Goal: Task Accomplishment & Management: Use online tool/utility

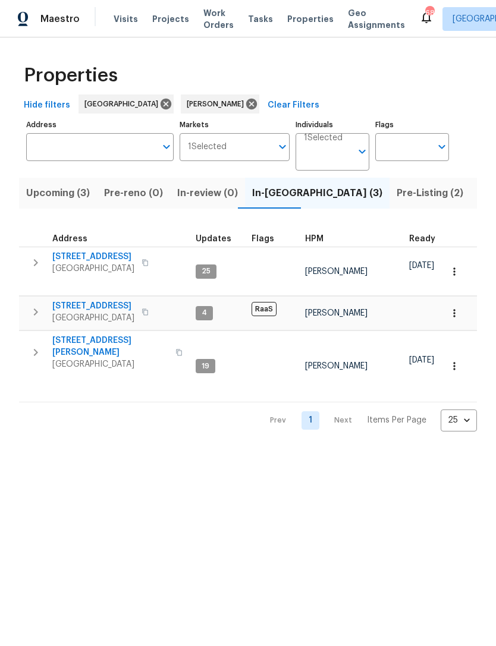
click at [35, 261] on icon "button" at bounding box center [36, 262] width 4 height 7
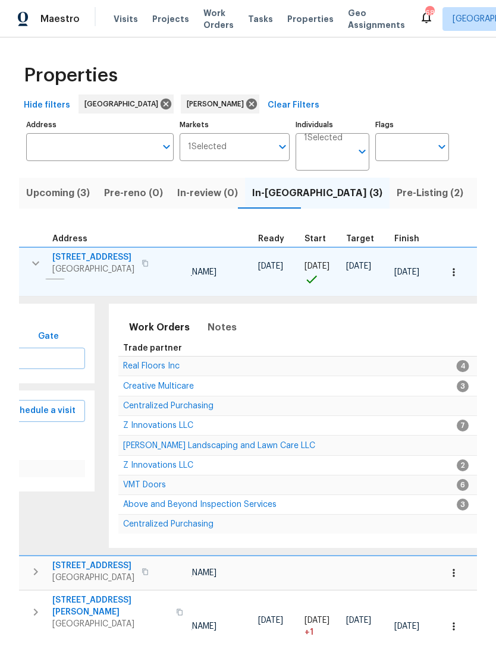
scroll to position [0, 152]
click at [68, 149] on input "Address" at bounding box center [91, 147] width 130 height 28
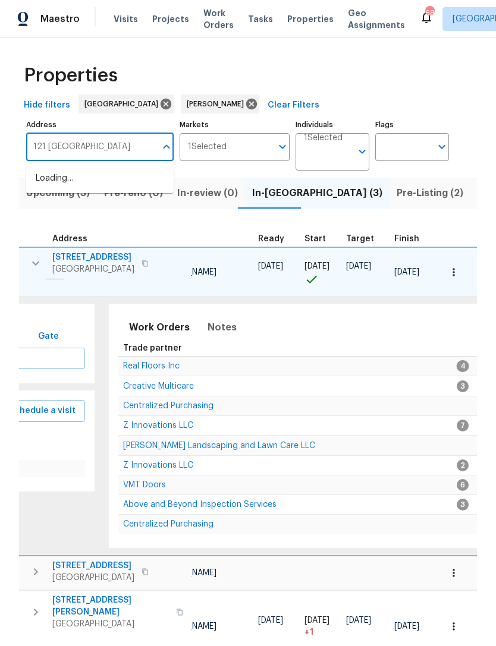
type input "121 northwoods"
click at [125, 188] on li "121 Northwoods Rd Sharpsburg GA 30277" at bounding box center [99, 179] width 147 height 20
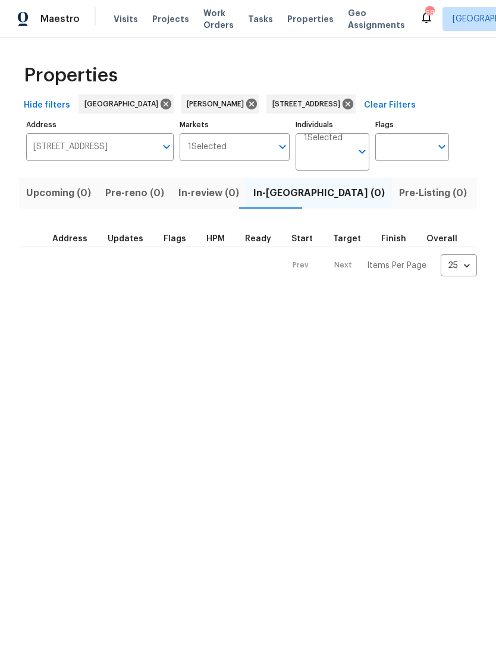
click at [481, 200] on span "Listed (1)" at bounding box center [502, 193] width 43 height 17
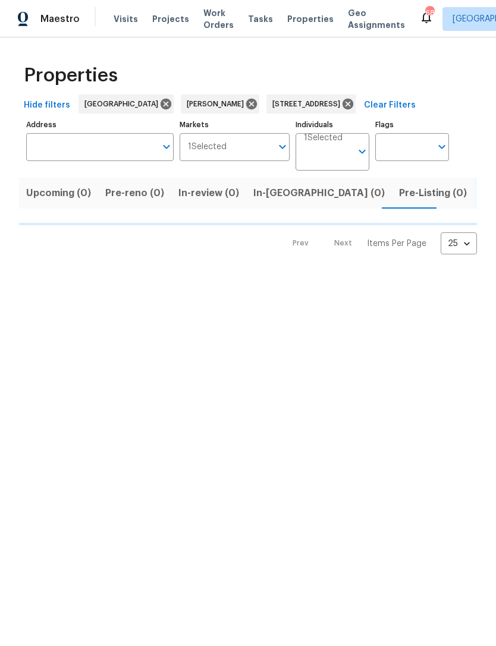
type input "121 Northwoods Rd Sharpsburg GA 30277"
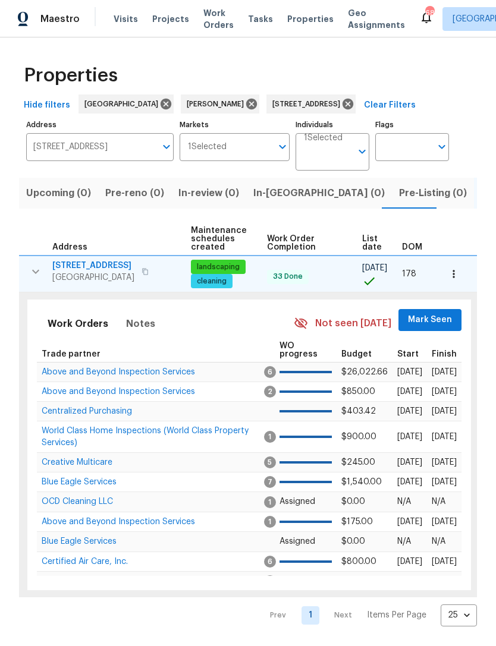
scroll to position [0, 153]
click at [418, 320] on span "Mark Seen" at bounding box center [430, 320] width 44 height 15
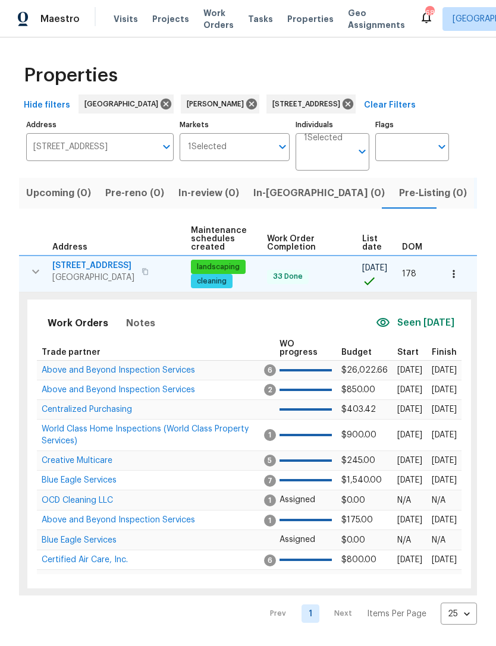
click at [174, 367] on span "Above and Beyond Inspection Services" at bounding box center [118, 370] width 153 height 8
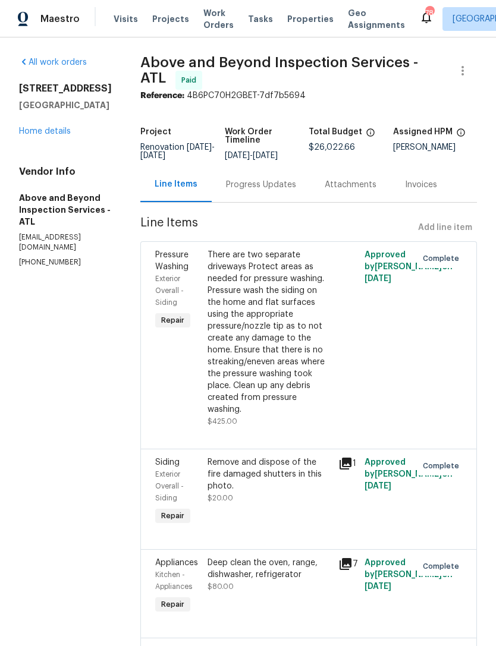
click at [58, 134] on link "Home details" at bounding box center [45, 131] width 52 height 8
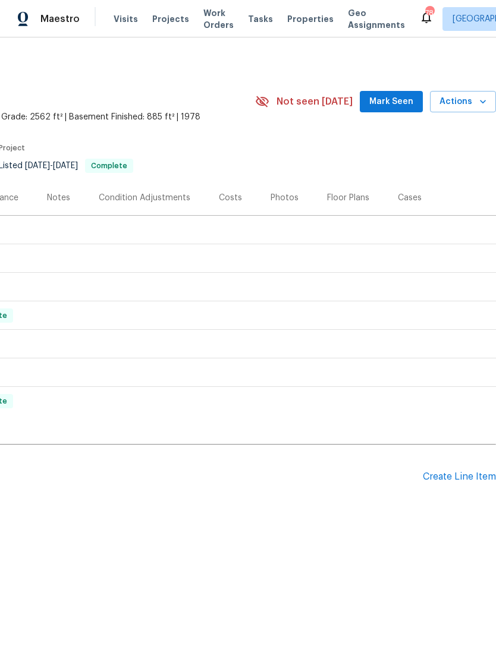
scroll to position [0, 176]
click at [451, 478] on div "Create Line Item" at bounding box center [458, 476] width 73 height 11
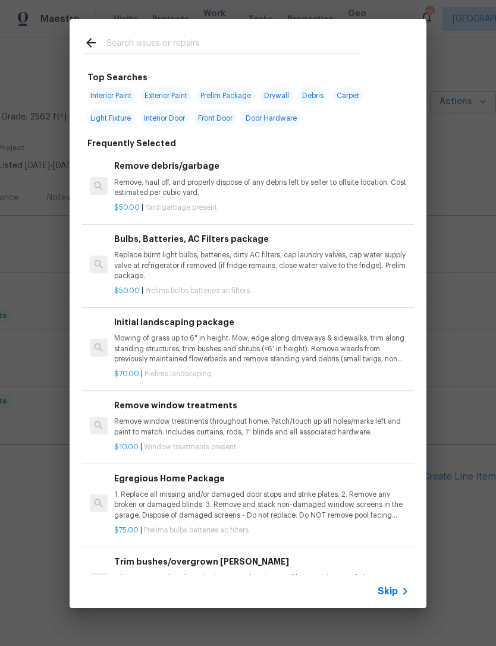
click at [211, 49] on input "text" at bounding box center [232, 45] width 252 height 18
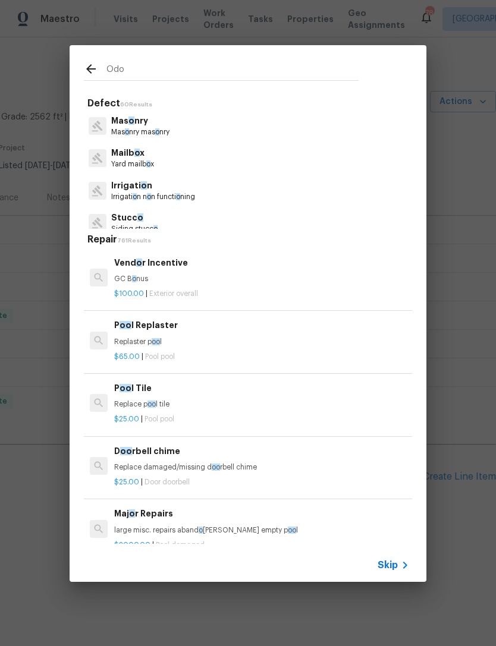
type input "Odor"
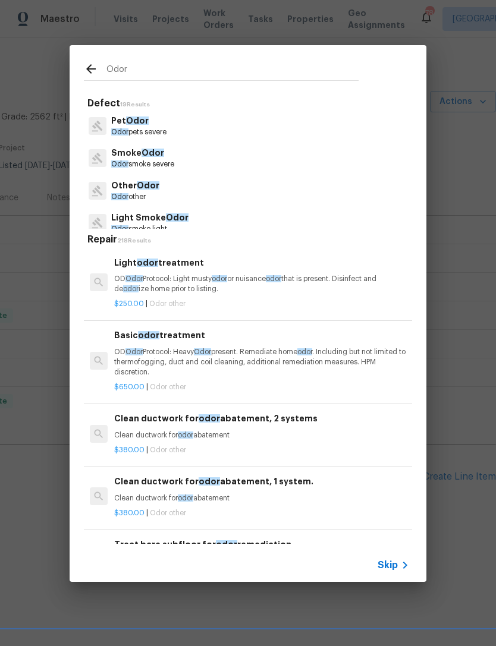
click at [166, 134] on p "Odor pets severe" at bounding box center [138, 132] width 55 height 10
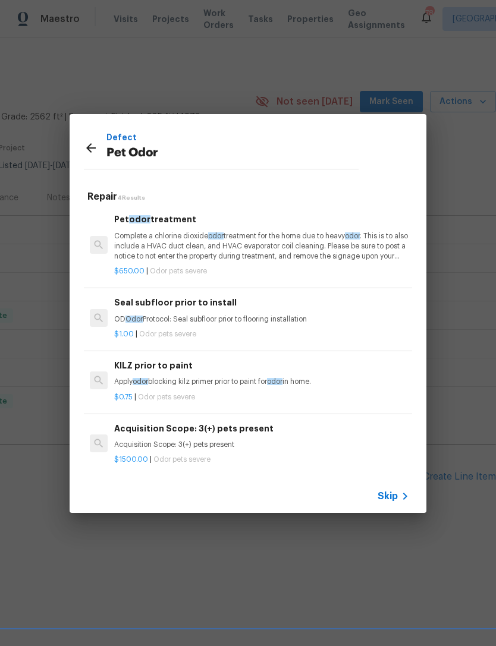
click at [166, 225] on h6 "Pet odor treatment" at bounding box center [261, 219] width 295 height 13
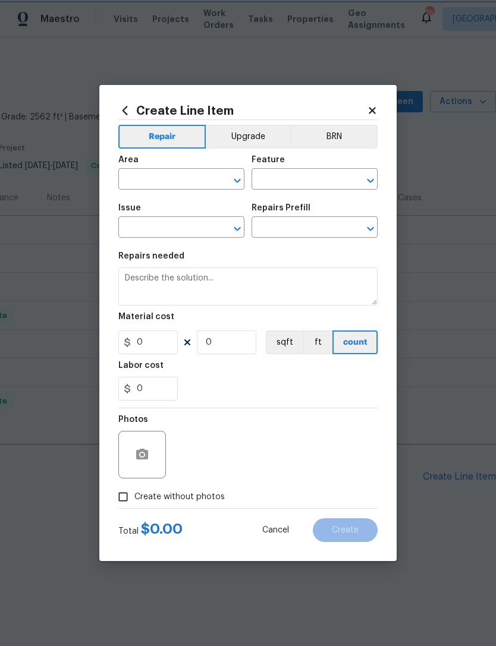
type input "Pet Odor"
type input "Pet odor treatment $650.00"
type textarea "Complete a chlorine dioxide odor treatment for the home due to heavy odor. This…"
type input "650"
type input "1"
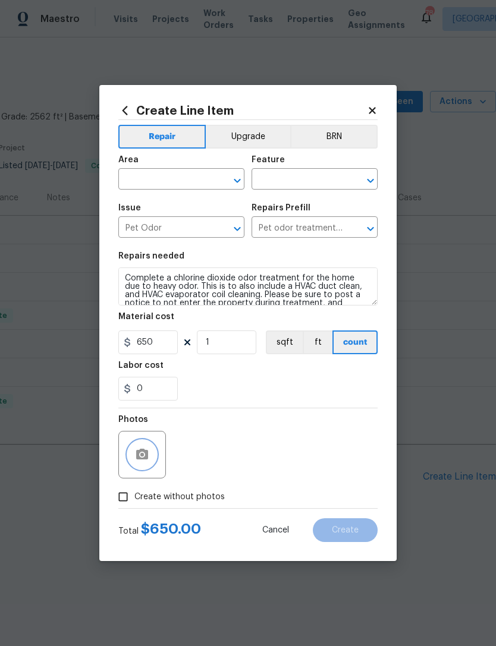
click at [147, 458] on icon "button" at bounding box center [142, 454] width 12 height 11
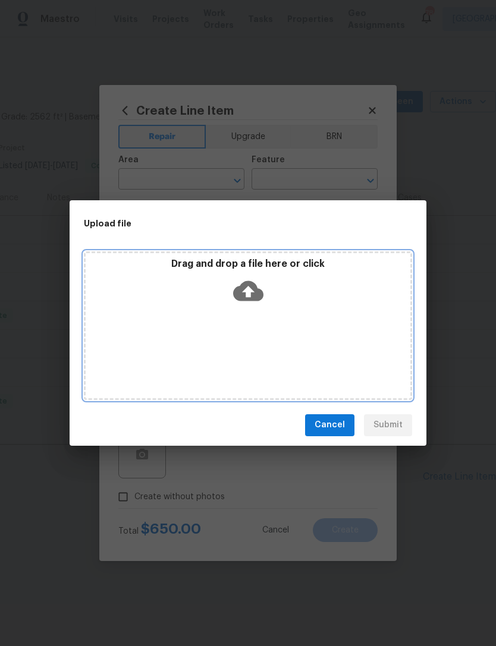
click at [261, 288] on icon at bounding box center [248, 291] width 30 height 30
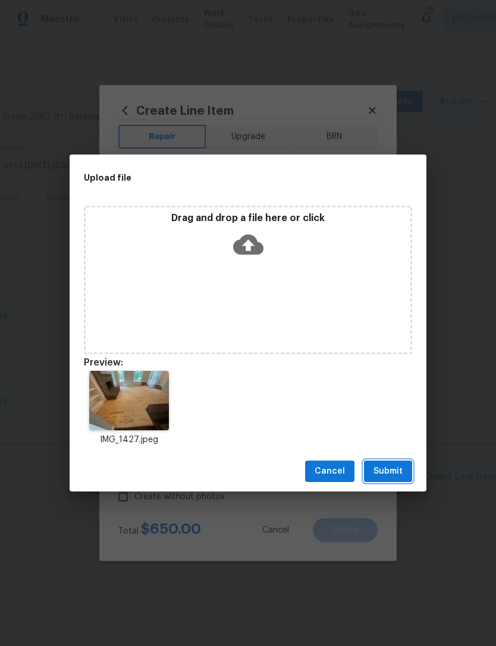
click at [394, 467] on span "Submit" at bounding box center [387, 471] width 29 height 15
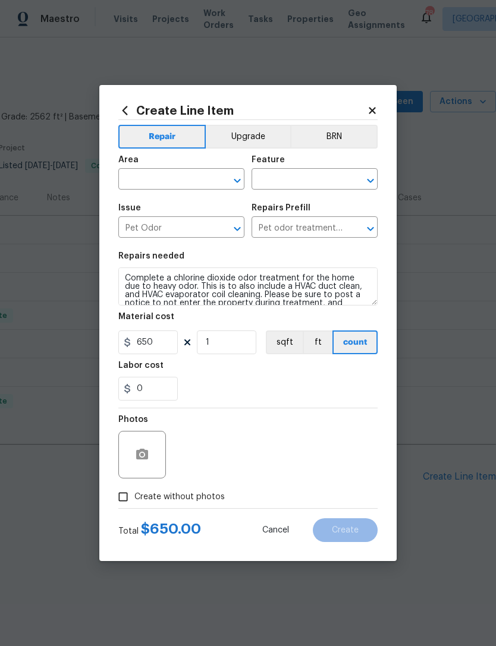
click at [182, 184] on input "text" at bounding box center [164, 180] width 93 height 18
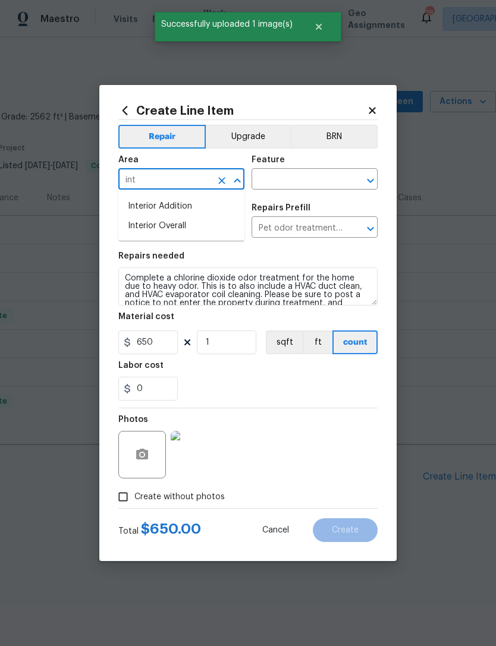
click at [197, 228] on li "Interior Overall" at bounding box center [181, 226] width 126 height 20
type input "Interior Overall"
click at [317, 188] on input "text" at bounding box center [297, 180] width 93 height 18
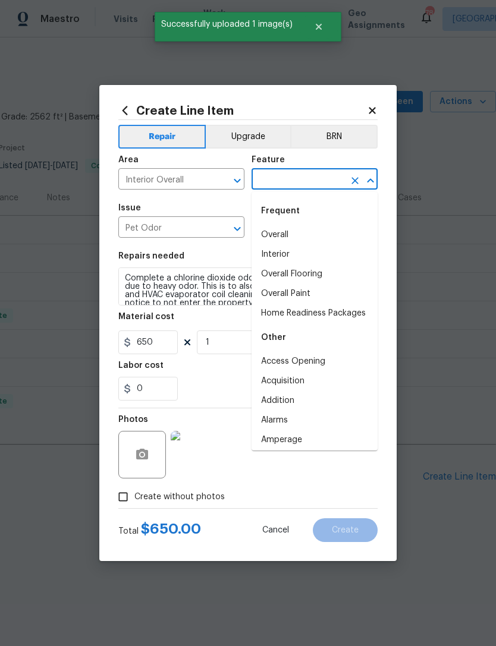
type input "p"
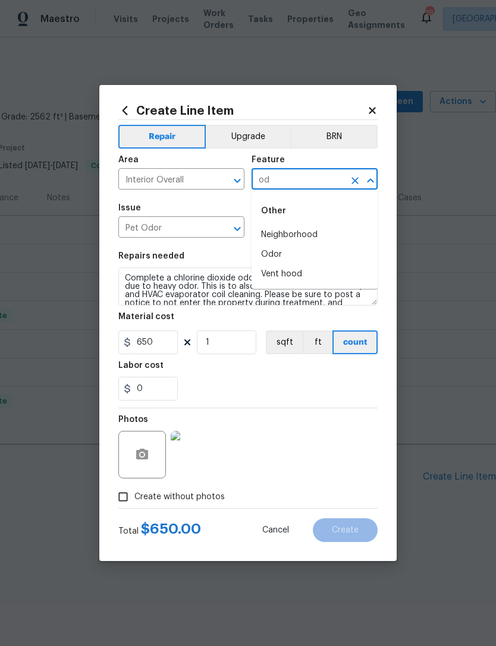
click at [295, 261] on li "Odor" at bounding box center [314, 255] width 126 height 20
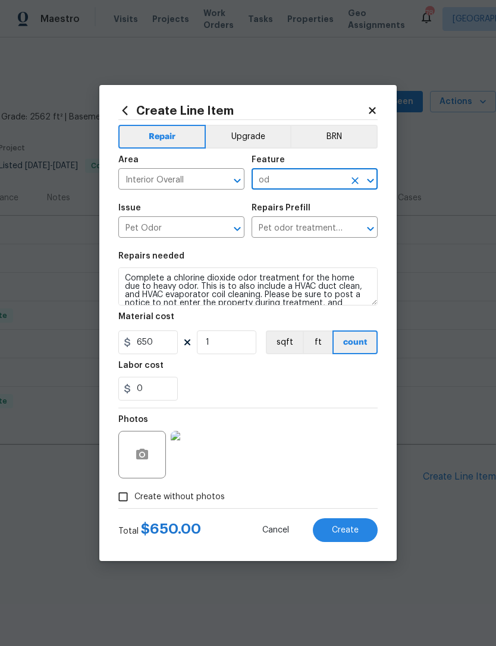
type input "Odor"
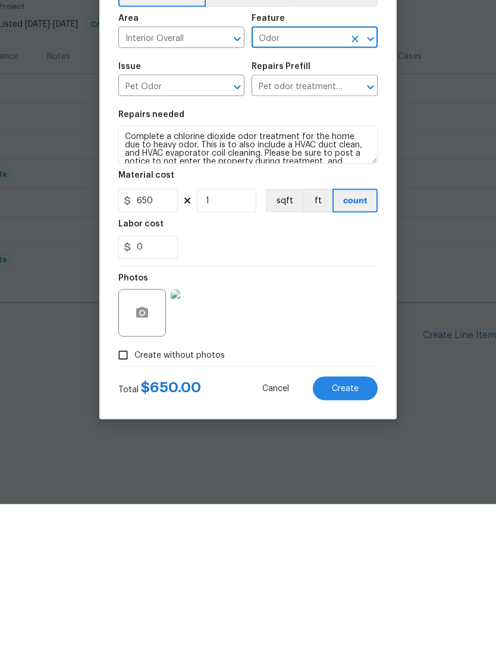
click at [348, 526] on span "Create" at bounding box center [345, 530] width 27 height 9
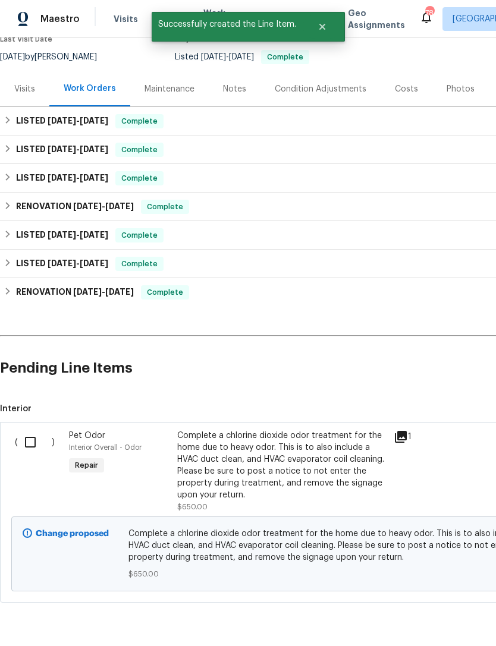
scroll to position [108, 0]
click at [26, 450] on input "checkbox" at bounding box center [35, 442] width 34 height 25
checkbox input "true"
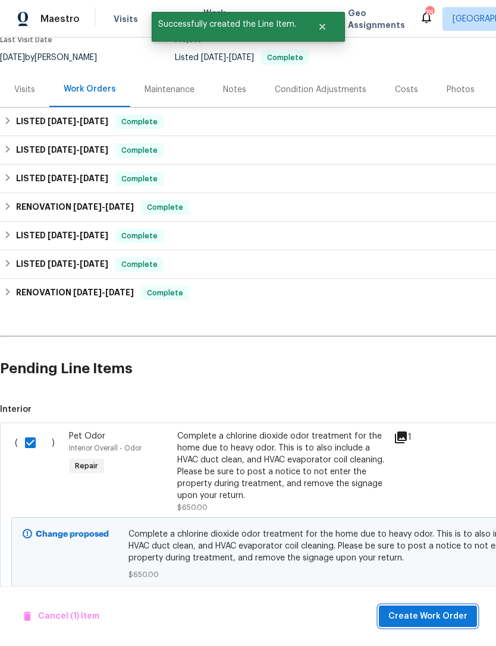
click at [425, 614] on span "Create Work Order" at bounding box center [427, 616] width 79 height 15
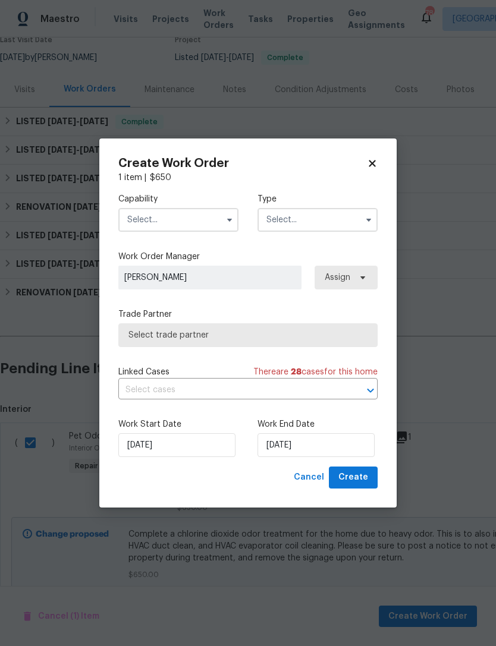
click at [191, 220] on input "text" at bounding box center [178, 220] width 120 height 24
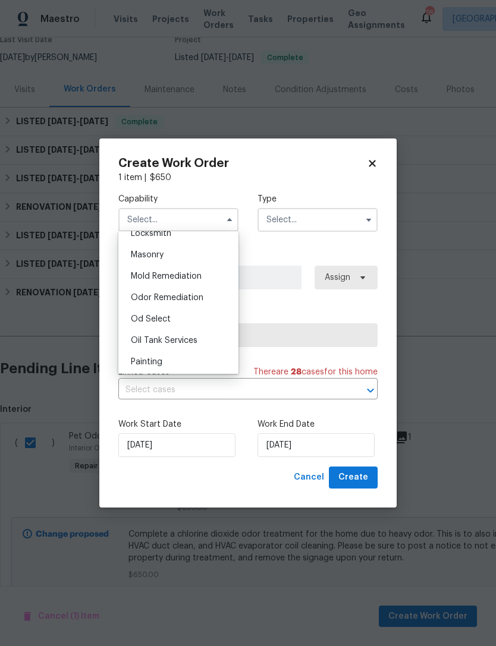
scroll to position [887, 0]
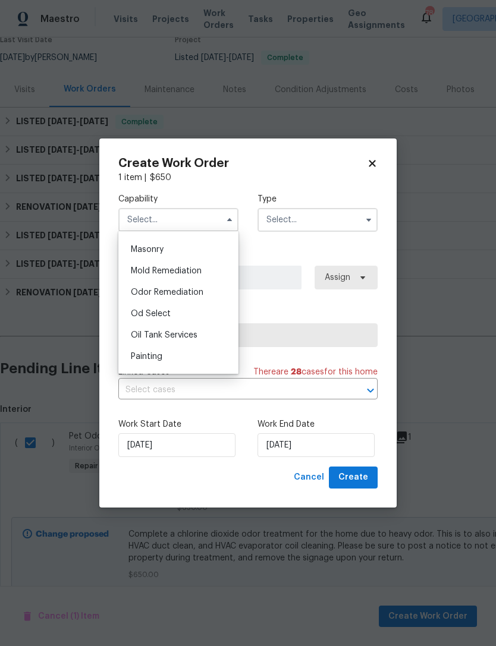
click at [195, 291] on span "Odor Remediation" at bounding box center [167, 292] width 72 height 8
type input "Odor Remediation"
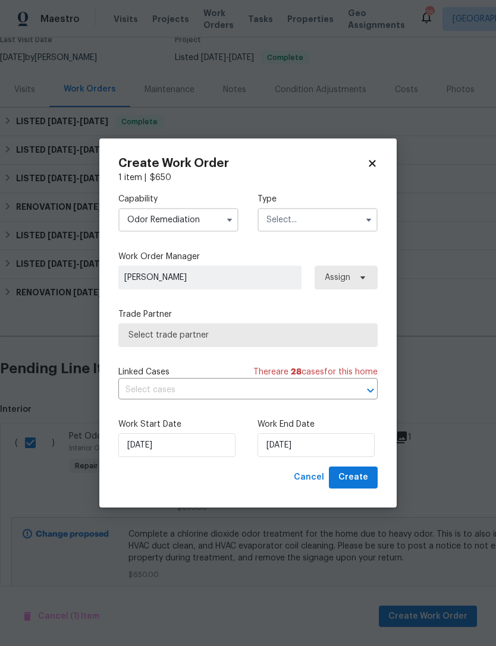
click at [332, 218] on input "text" at bounding box center [317, 220] width 120 height 24
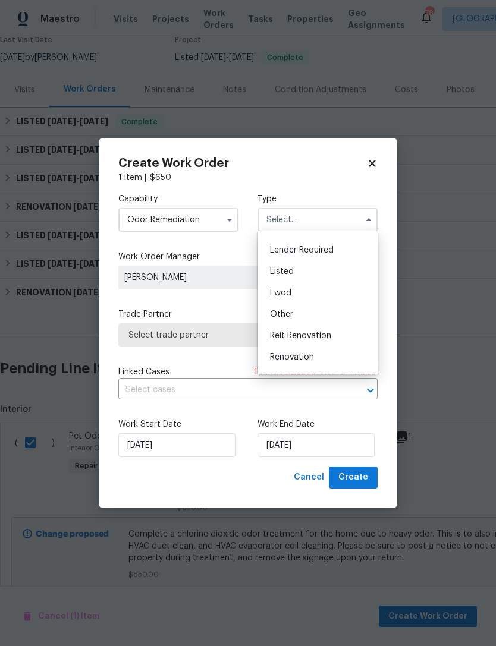
scroll to position [77, 0]
click at [310, 276] on div "Listed" at bounding box center [317, 274] width 114 height 21
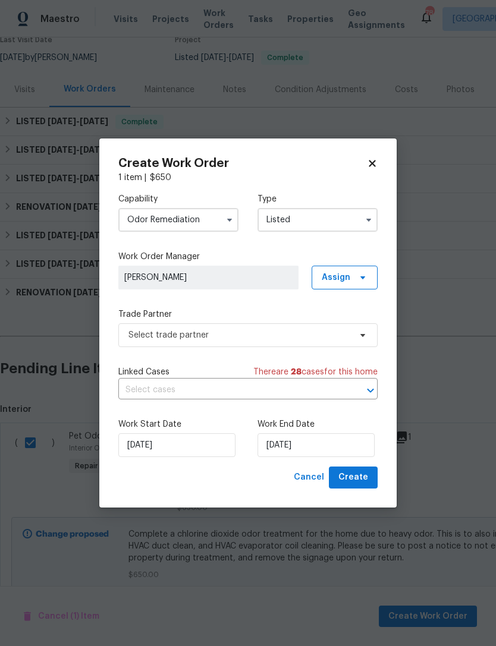
type input "Listed"
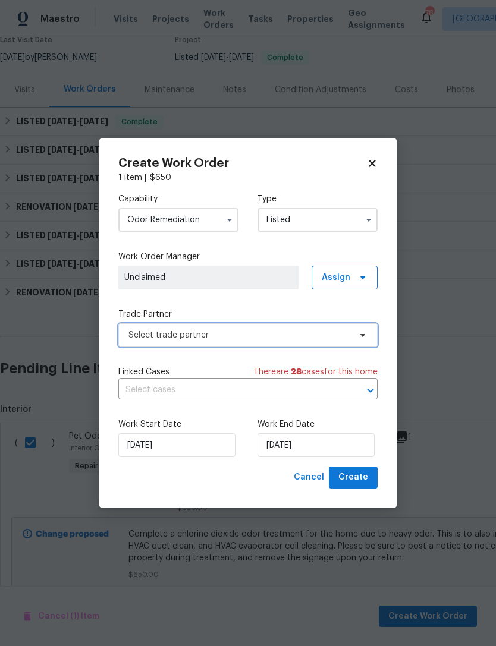
click at [296, 335] on span "Select trade partner" at bounding box center [239, 335] width 222 height 12
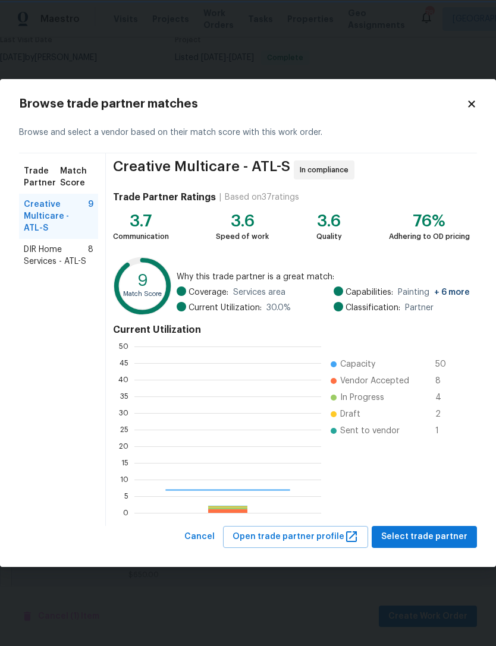
scroll to position [166, 187]
click at [473, 102] on icon at bounding box center [471, 104] width 7 height 7
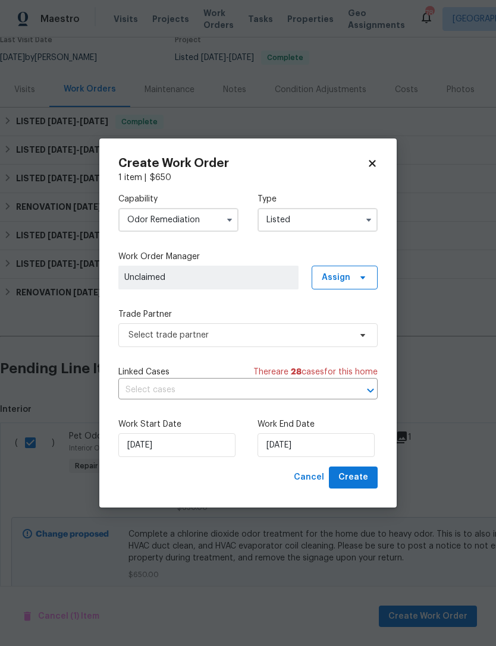
click at [371, 165] on icon at bounding box center [371, 163] width 7 height 7
checkbox input "false"
